Goal: Information Seeking & Learning: Learn about a topic

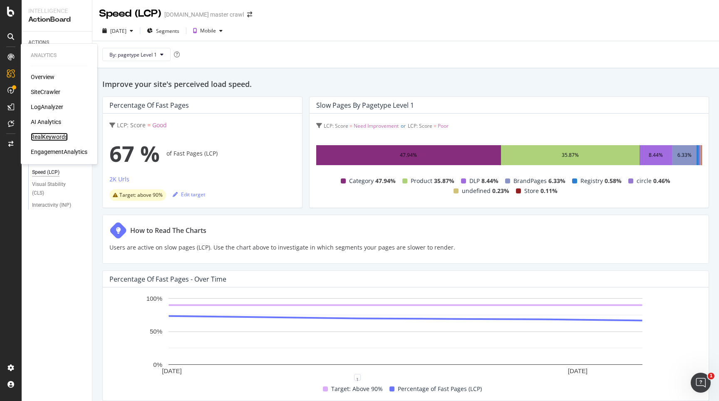
click at [57, 139] on div "RealKeywords" at bounding box center [49, 137] width 37 height 8
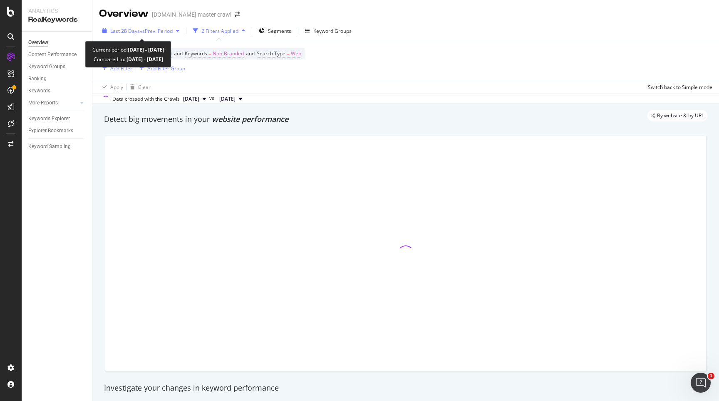
click at [141, 30] on span "vs Prev. Period" at bounding box center [156, 30] width 33 height 7
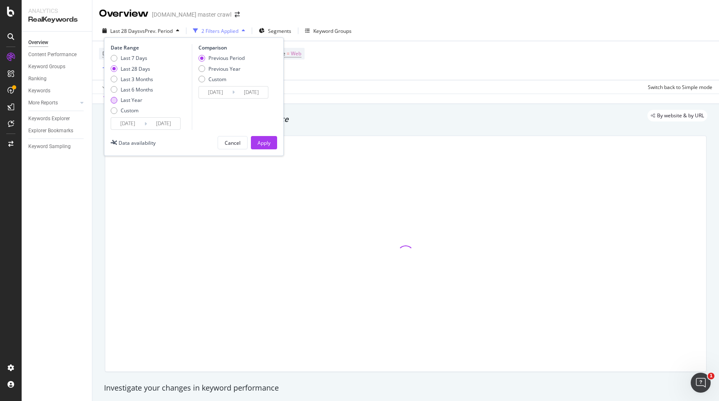
click at [121, 102] on div "Last Year" at bounding box center [132, 99] width 22 height 7
type input "[DATE]"
click at [262, 139] on div "Apply" at bounding box center [263, 142] width 13 height 12
